Goal: Find specific page/section: Find specific page/section

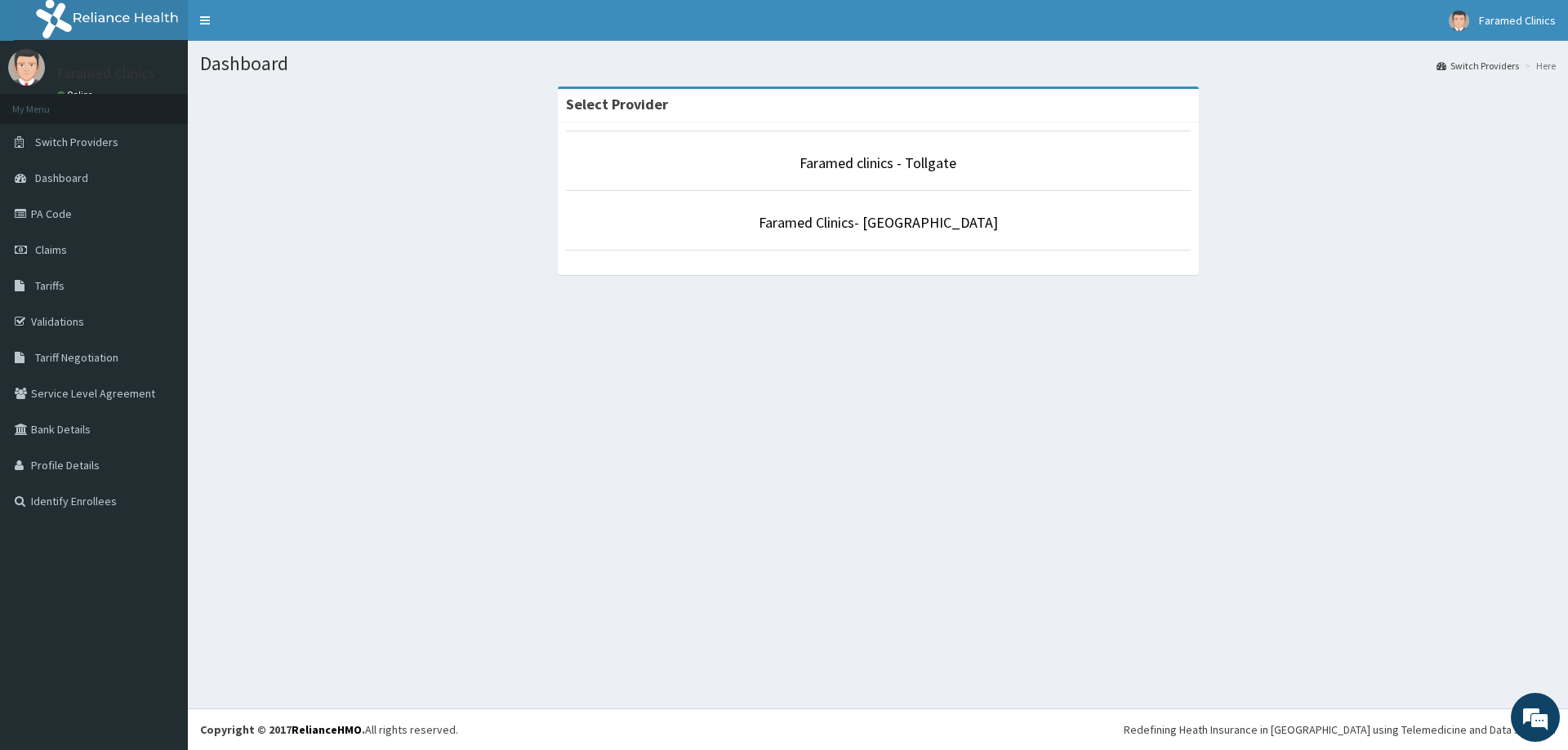
click at [824, 145] on li "Faramed clinics - Tollgate" at bounding box center [879, 160] width 625 height 61
drag, startPoint x: 821, startPoint y: 153, endPoint x: 824, endPoint y: 163, distance: 10.4
click at [822, 153] on p "Faramed clinics - Tollgate" at bounding box center [879, 163] width 625 height 21
click at [872, 163] on link "Faramed clinics - Tollgate" at bounding box center [879, 162] width 157 height 19
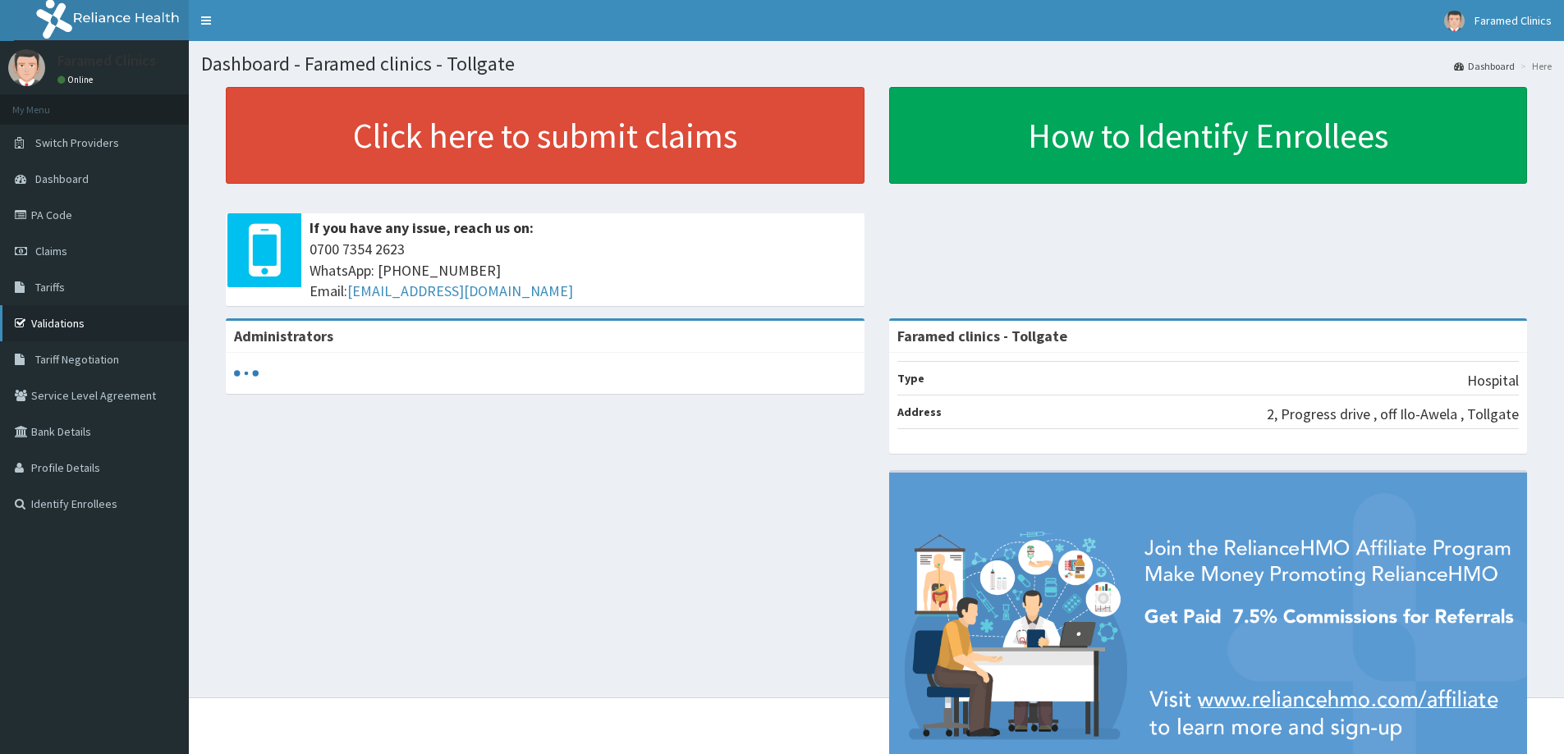
click at [71, 318] on link "Validations" at bounding box center [94, 323] width 189 height 36
